Goal: Information Seeking & Learning: Learn about a topic

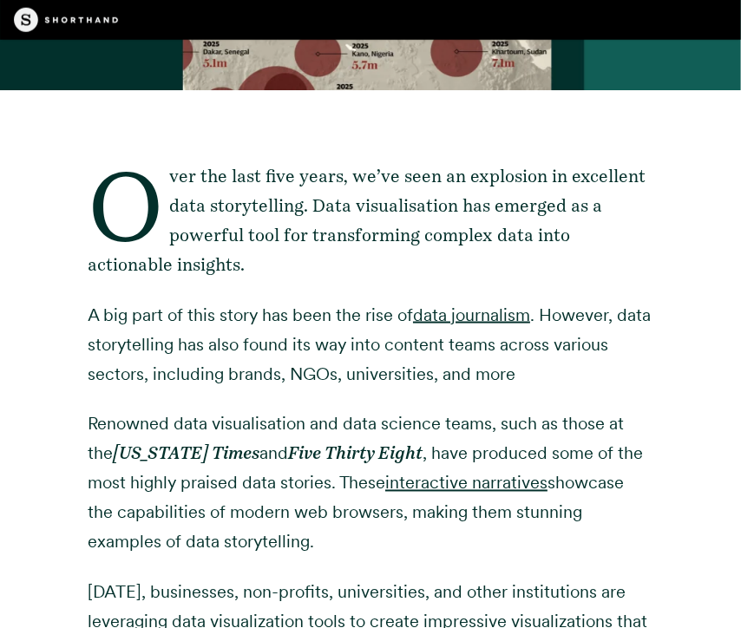
scroll to position [590, 0]
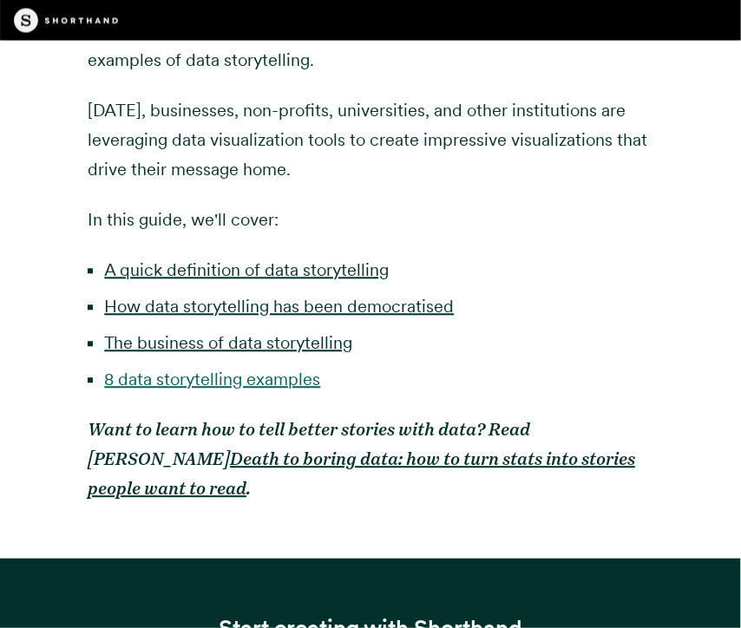
click at [254, 384] on link "8 data storytelling examples" at bounding box center [212, 379] width 216 height 21
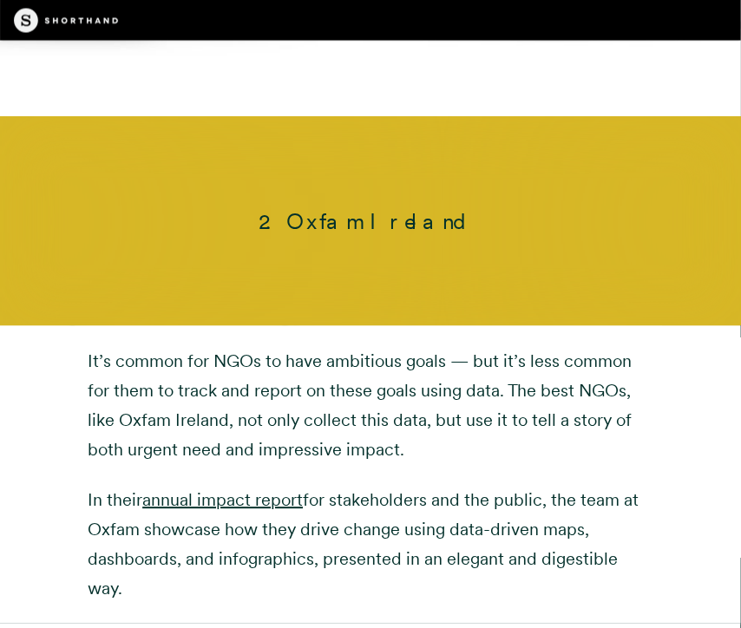
scroll to position [6599, 0]
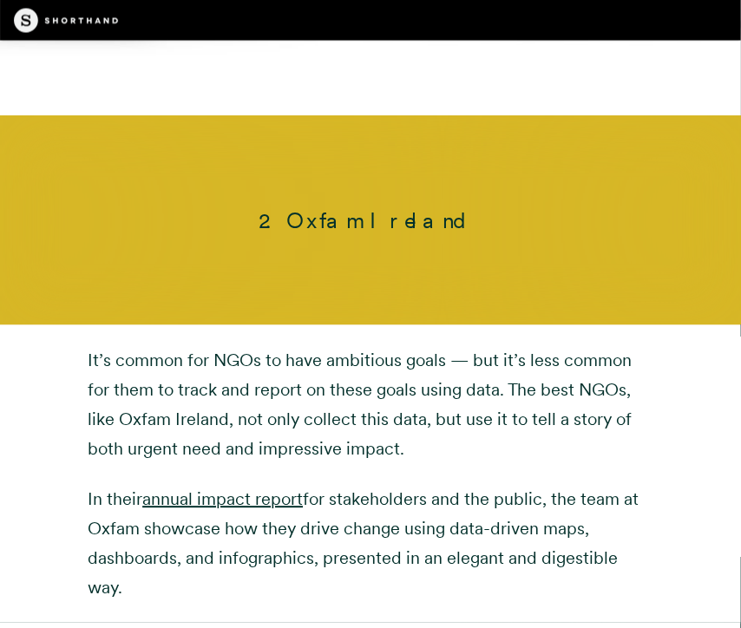
click at [260, 438] on div "It’s common for NGOs to have ambitious goals — but it’s less common for them to…" at bounding box center [371, 473] width 566 height 257
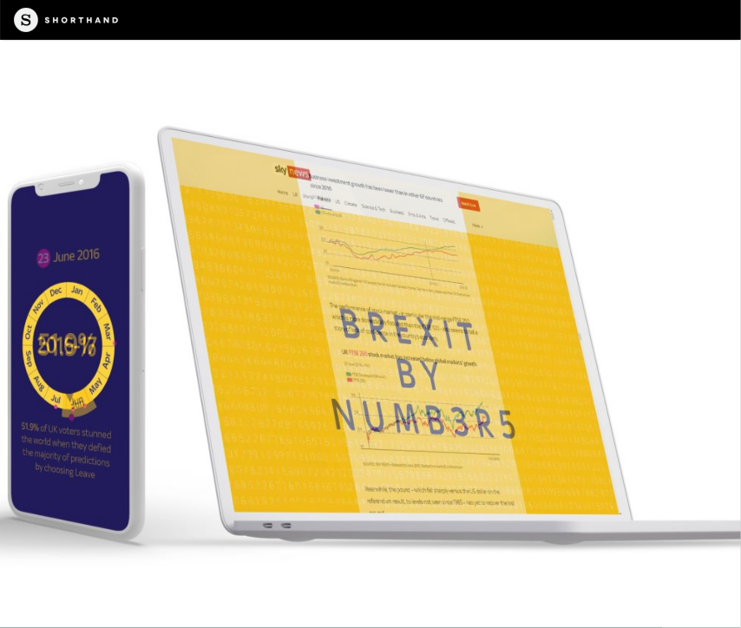
scroll to position [5714, 0]
click at [371, 401] on img at bounding box center [370, 314] width 741 height 628
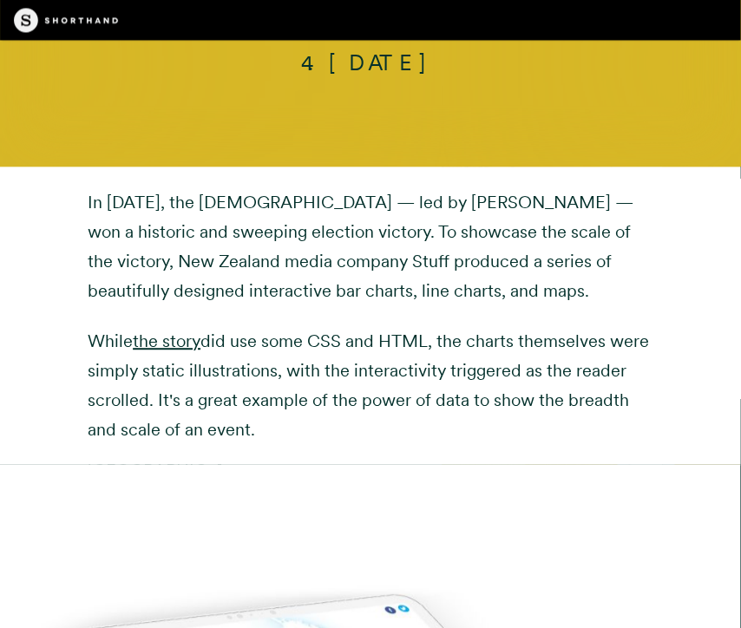
scroll to position [10381, 0]
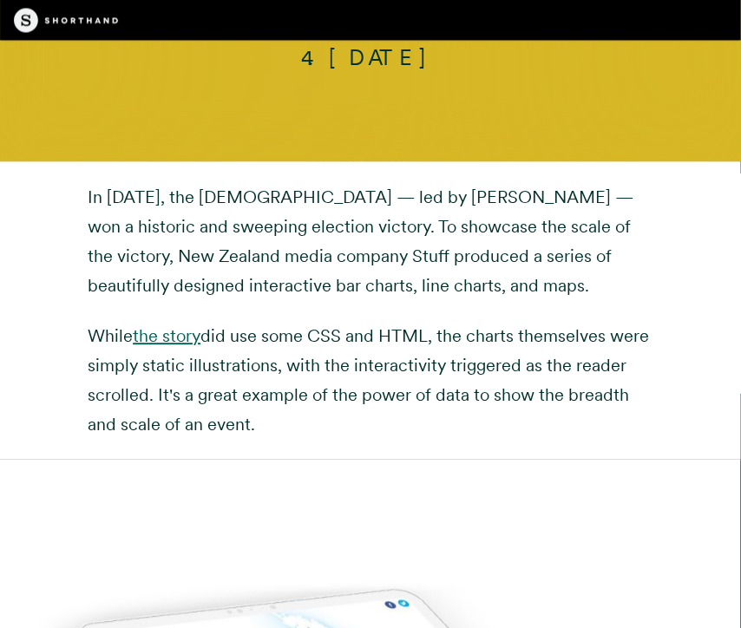
click at [174, 325] on link "the story" at bounding box center [167, 335] width 68 height 21
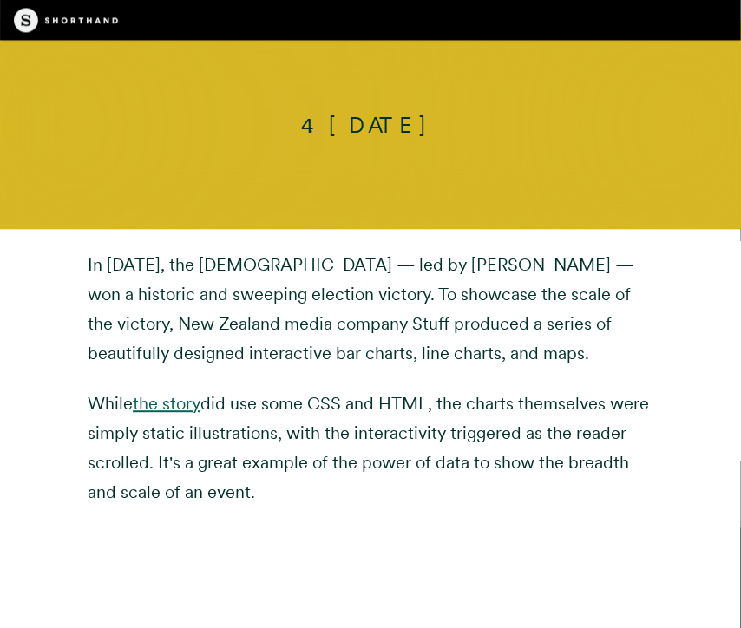
scroll to position [10314, 0]
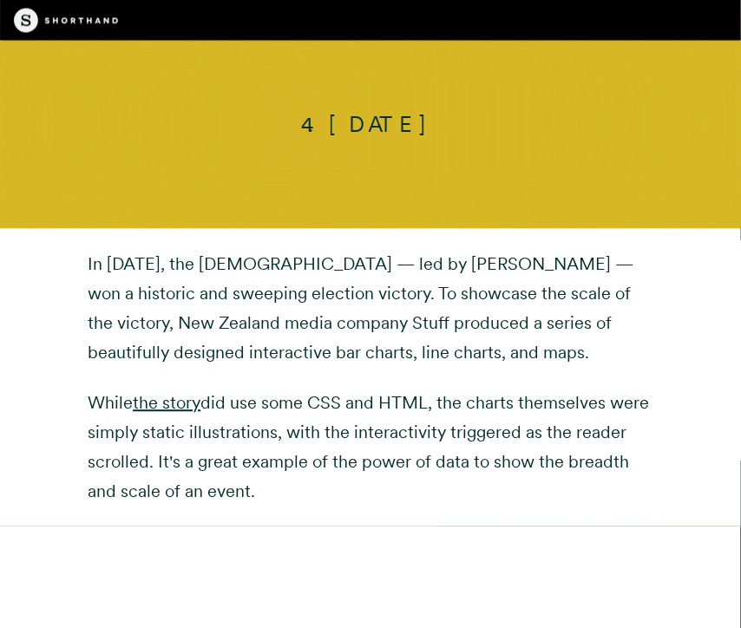
click at [238, 388] on p "While the story did use some CSS and HTML, the charts themselves were simply st…" at bounding box center [371, 447] width 566 height 118
click at [266, 427] on div "In [DATE], the [DEMOGRAPHIC_DATA] — led by [PERSON_NAME] — won a historic and s…" at bounding box center [371, 377] width 618 height 298
click at [226, 430] on div "In [DATE], the [DEMOGRAPHIC_DATA] — led by [PERSON_NAME] — won a historic and s…" at bounding box center [371, 377] width 618 height 298
click at [338, 388] on p "While the story did use some CSS and HTML, the charts themselves were simply st…" at bounding box center [371, 447] width 566 height 118
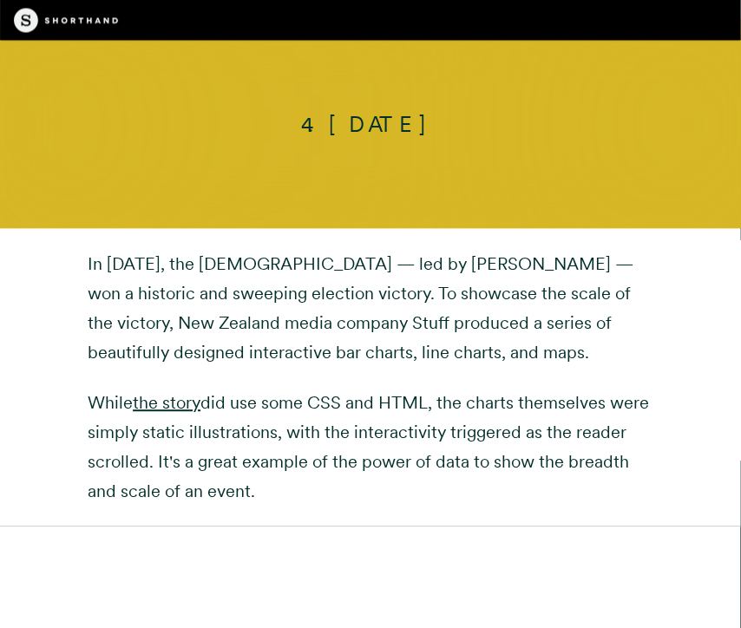
click at [378, 415] on p "While the story did use some CSS and HTML, the charts themselves were simply st…" at bounding box center [371, 447] width 566 height 118
